Goal: Information Seeking & Learning: Check status

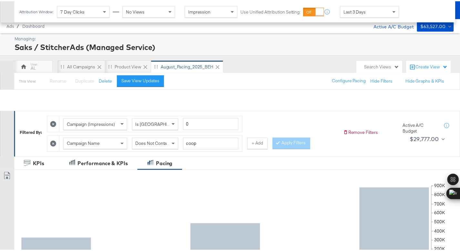
scroll to position [251, 0]
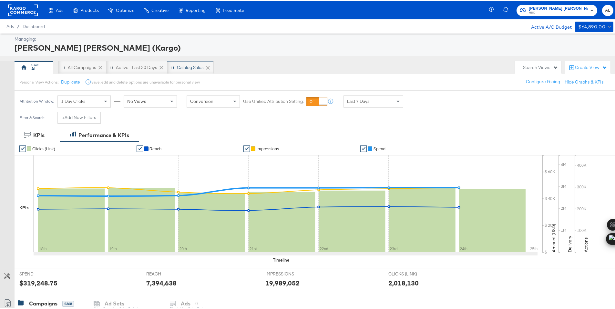
click at [183, 64] on div "Catalog Sales" at bounding box center [190, 66] width 27 height 6
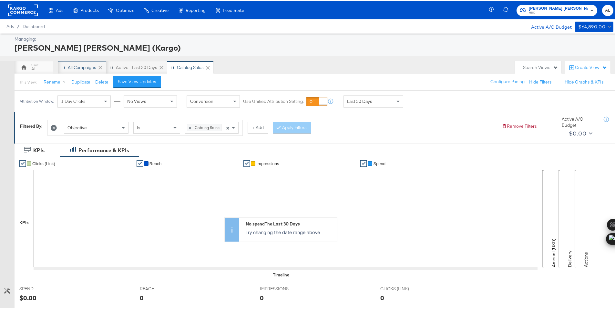
click at [84, 67] on div "All Campaigns" at bounding box center [82, 66] width 28 height 6
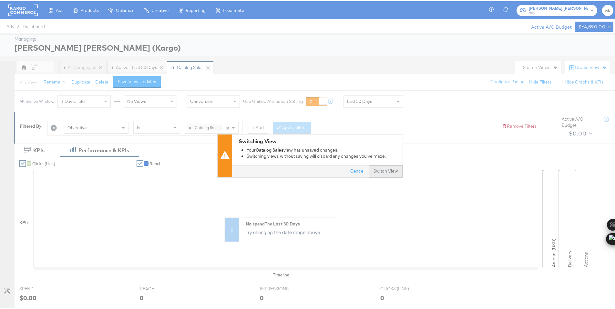
click at [379, 171] on button "Switch View" at bounding box center [386, 171] width 34 height 12
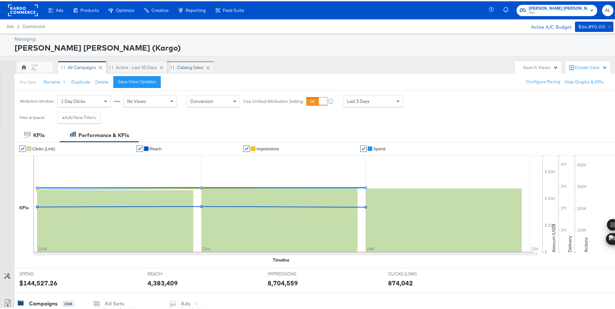
click at [176, 70] on div "Catalog Sales" at bounding box center [190, 66] width 46 height 13
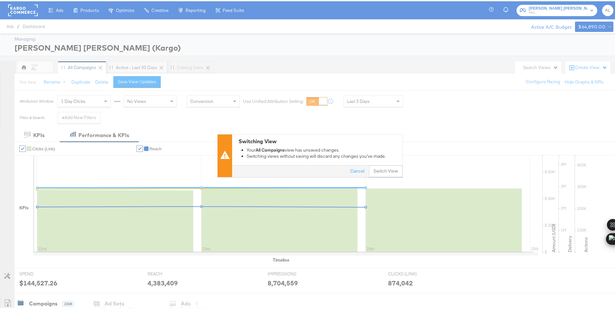
click at [97, 31] on div "Switching View Your All Campaigns view has unsaved changes. Switching views wit…" at bounding box center [309, 154] width 619 height 309
click at [380, 170] on button "Switch View" at bounding box center [386, 171] width 34 height 12
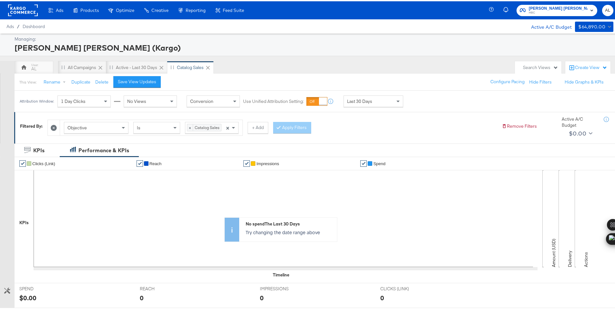
click at [536, 65] on div "Search Views" at bounding box center [540, 66] width 35 height 6
click at [550, 12] on span "HBC" at bounding box center [557, 11] width 59 height 5
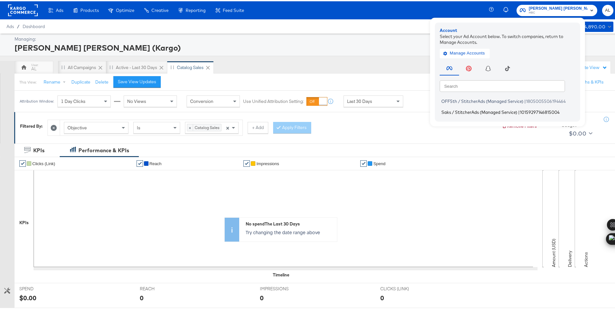
click at [485, 109] on span "Saks / StitcherAds (Managed Service)" at bounding box center [479, 110] width 76 height 5
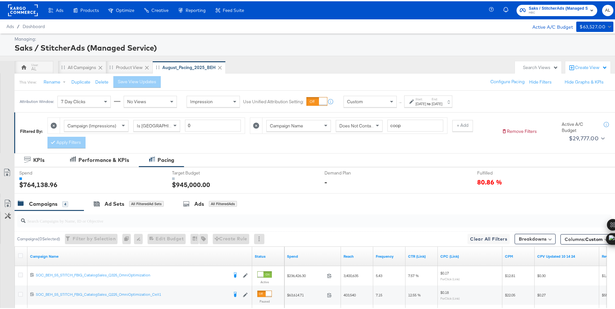
click at [379, 101] on div "Custom" at bounding box center [370, 100] width 53 height 11
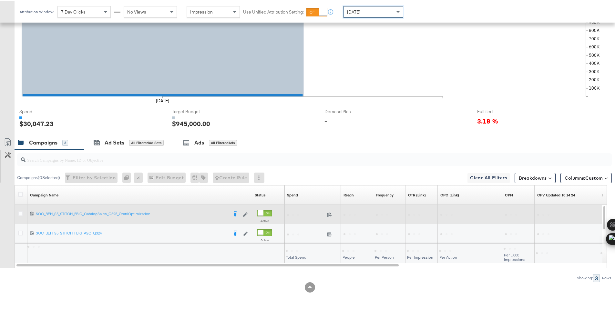
scroll to position [188, 0]
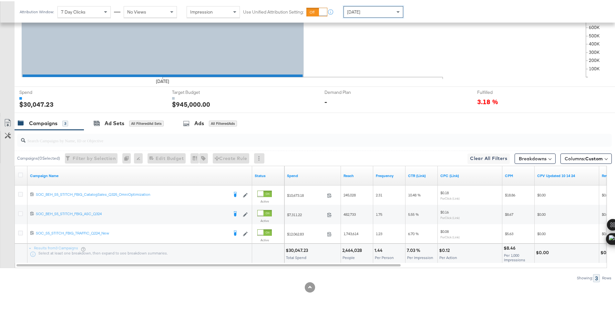
click at [297, 249] on div "$30,047.23" at bounding box center [298, 249] width 24 height 6
copy div "30,047.23"
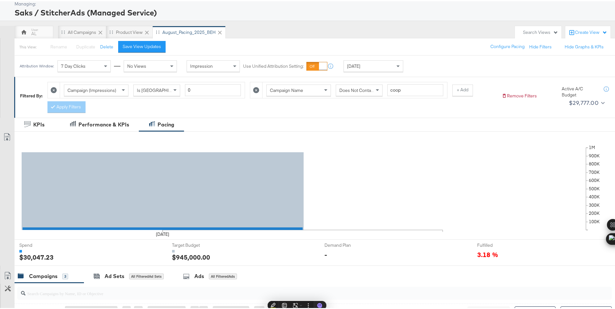
scroll to position [0, 0]
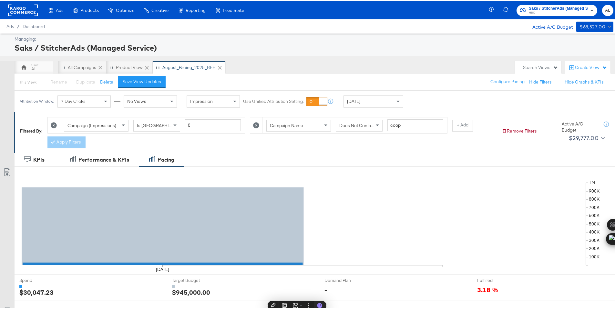
click at [30, 11] on rect at bounding box center [23, 9] width 30 height 12
click at [26, 12] on rect at bounding box center [23, 9] width 30 height 12
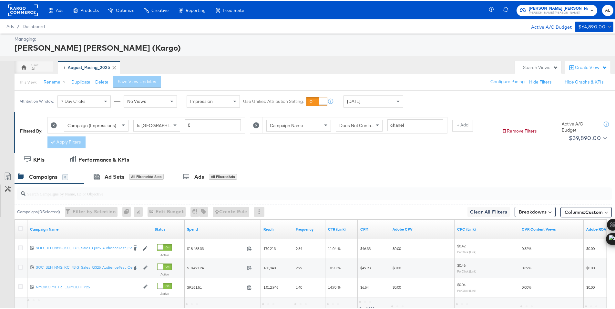
click at [355, 101] on div "[DATE]" at bounding box center [373, 100] width 59 height 11
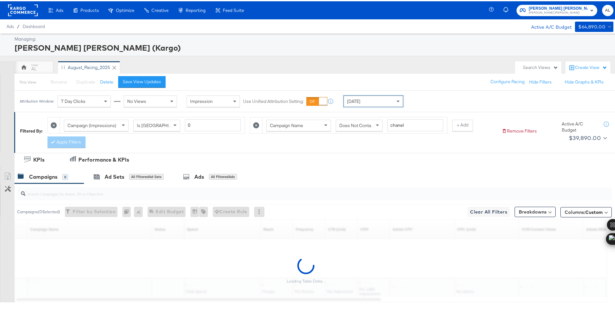
scroll to position [34, 0]
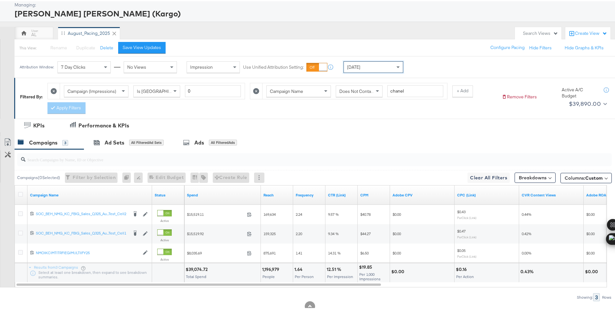
click at [193, 269] on div "$39,074.72" at bounding box center [198, 268] width 24 height 6
copy div "39,074.72"
click at [372, 67] on div "Today" at bounding box center [373, 65] width 59 height 11
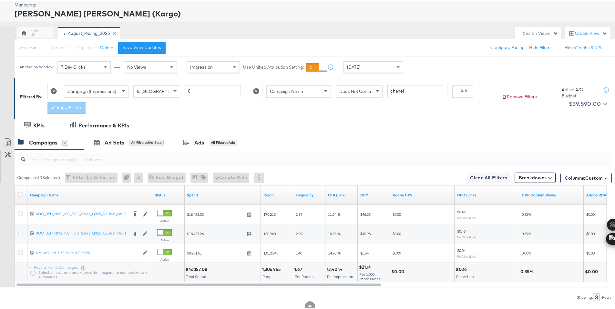
click at [196, 267] on div "$46,157.08" at bounding box center [198, 268] width 24 height 6
copy div "46,157.08"
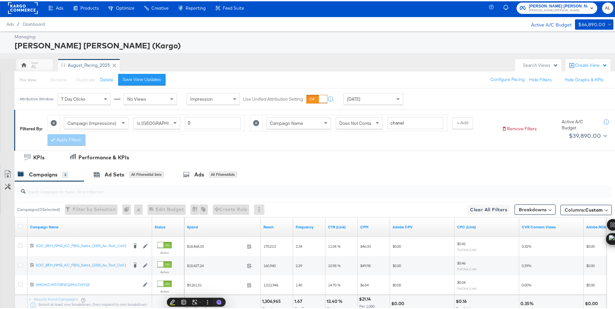
scroll to position [0, 0]
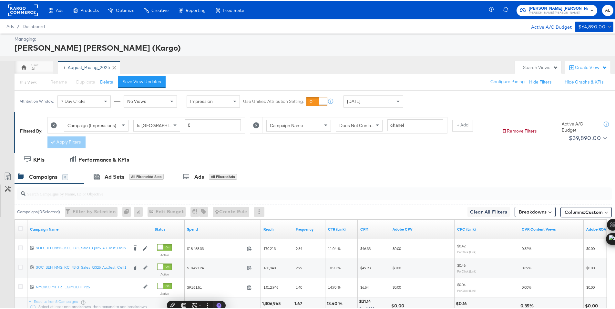
click at [23, 11] on rect at bounding box center [23, 9] width 30 height 12
click at [20, 11] on rect at bounding box center [23, 9] width 30 height 12
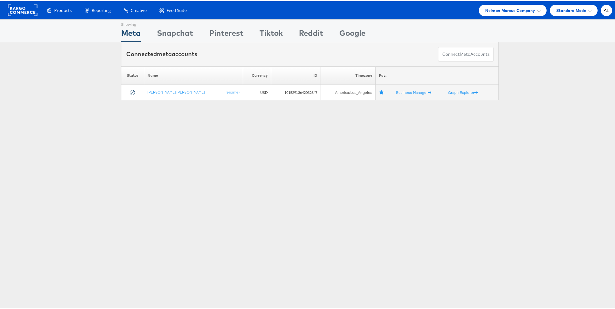
click at [522, 11] on span "Neiman Marcus Company" at bounding box center [510, 9] width 50 height 7
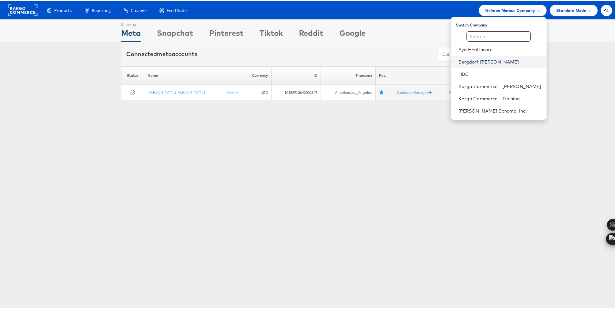
click at [493, 57] on link "Bergdorf [PERSON_NAME]" at bounding box center [499, 60] width 83 height 6
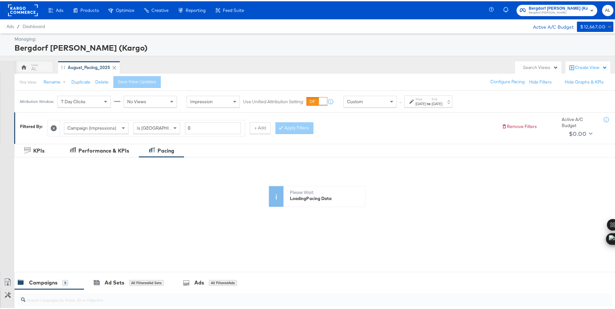
click at [367, 98] on div "Custom" at bounding box center [370, 100] width 53 height 11
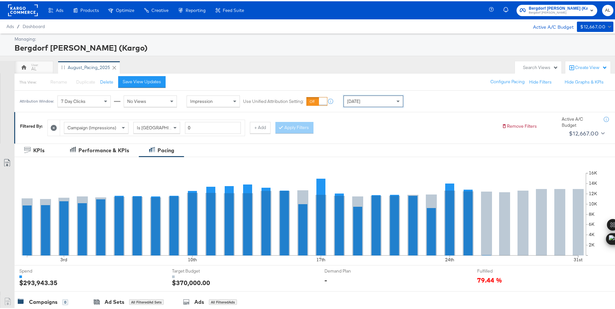
scroll to position [159, 0]
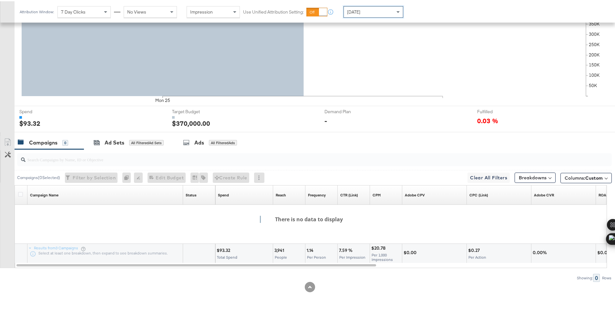
click at [383, 12] on div "[DATE]" at bounding box center [373, 10] width 59 height 11
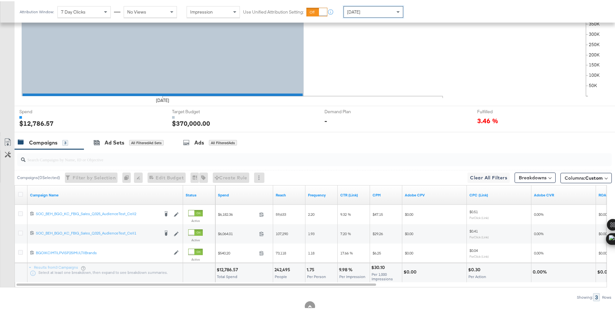
click at [223, 268] on div "$12,786.57" at bounding box center [227, 269] width 23 height 6
copy div "12,786.57"
